Goal: Check status

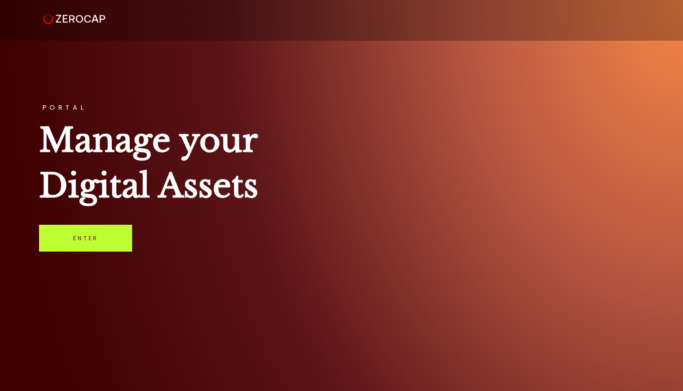
click at [115, 235] on link "Enter" at bounding box center [85, 238] width 93 height 27
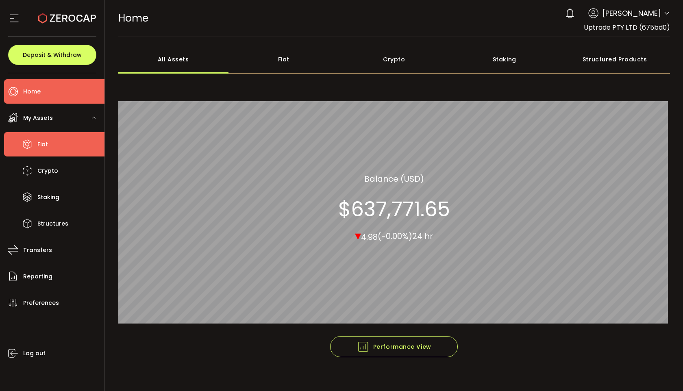
click at [48, 139] on li "Fiat" at bounding box center [54, 144] width 100 height 24
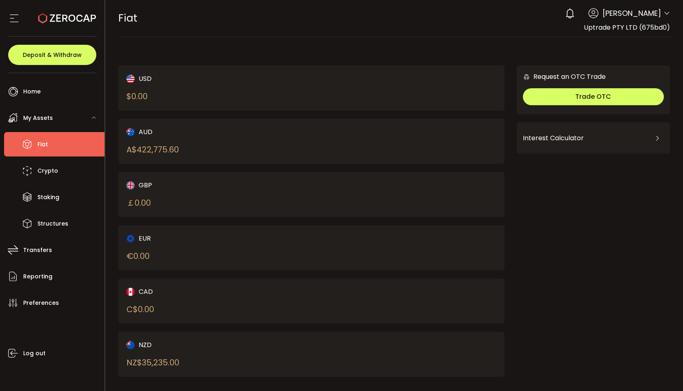
scroll to position [8, 0]
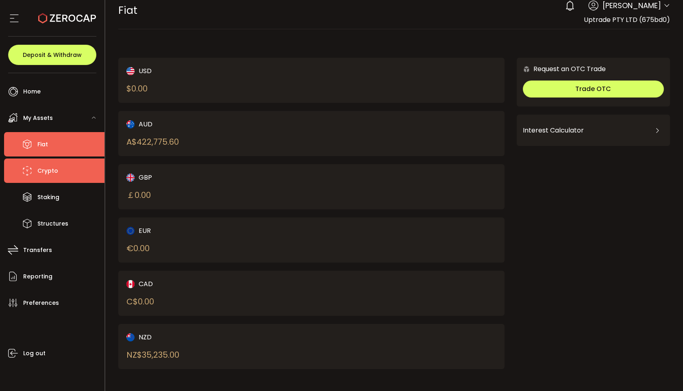
click at [40, 182] on li "Crypto" at bounding box center [54, 171] width 100 height 24
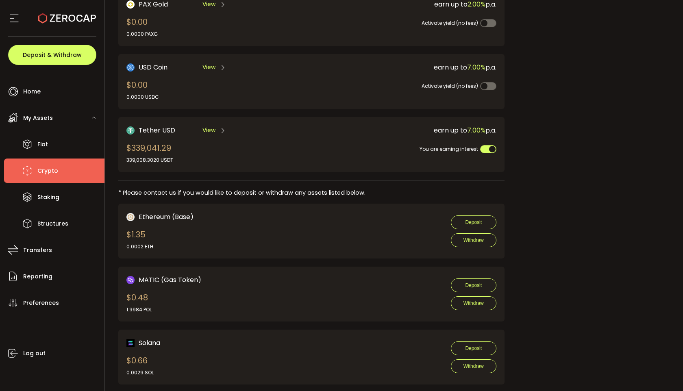
scroll to position [191, 0]
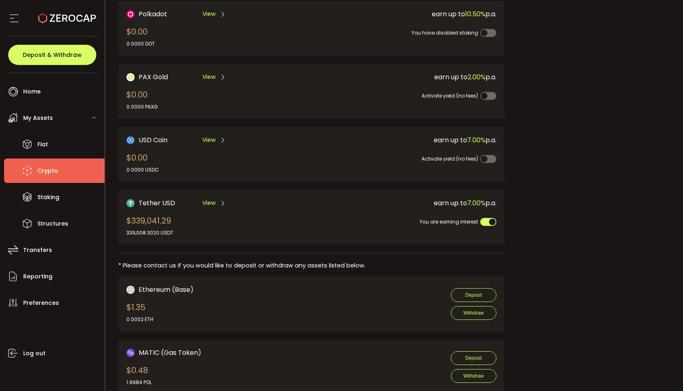
click at [206, 199] on span "View" at bounding box center [208, 203] width 13 height 9
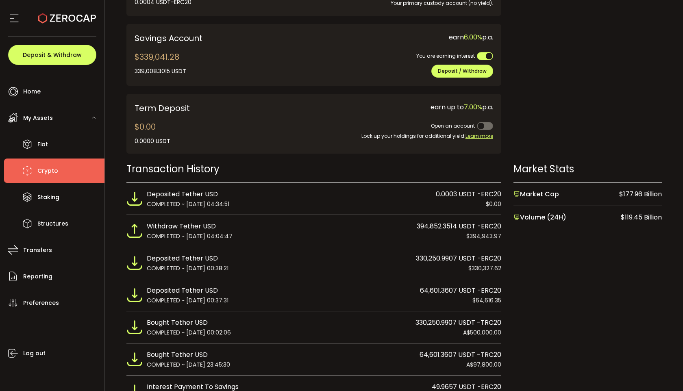
scroll to position [24, 0]
